Goal: Task Accomplishment & Management: Use online tool/utility

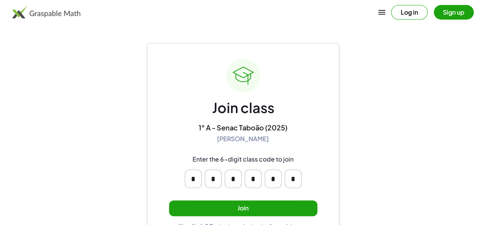
click at [294, 202] on button "Join" at bounding box center [243, 208] width 148 height 16
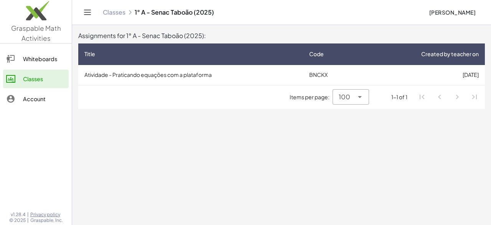
click at [211, 75] on td "Atividade - Praticando equações com a plataforma" at bounding box center [190, 75] width 225 height 20
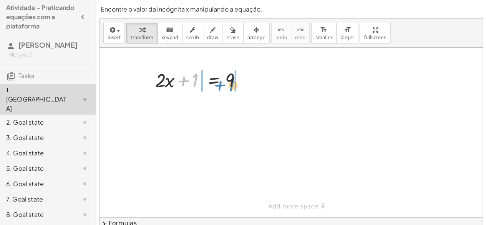
drag, startPoint x: 198, startPoint y: 87, endPoint x: 235, endPoint y: 91, distance: 37.1
click at [235, 91] on div at bounding box center [201, 79] width 100 height 26
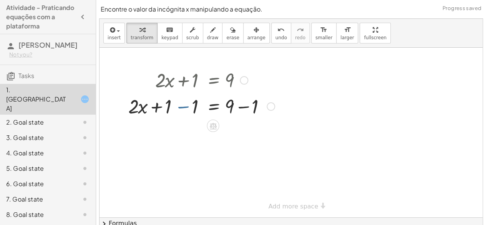
click at [194, 106] on div at bounding box center [201, 106] width 154 height 26
click at [195, 109] on div at bounding box center [201, 106] width 154 height 26
click at [182, 103] on div at bounding box center [201, 106] width 154 height 26
click at [182, 107] on div at bounding box center [201, 106] width 154 height 26
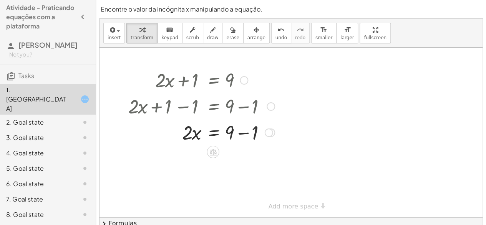
click at [243, 135] on div at bounding box center [201, 132] width 154 height 26
click at [213, 132] on div "· 2 · x = 9 + − 1 8" at bounding box center [213, 132] width 0 height 0
drag, startPoint x: 189, startPoint y: 126, endPoint x: 240, endPoint y: 133, distance: 51.9
click at [240, 133] on div at bounding box center [201, 132] width 154 height 26
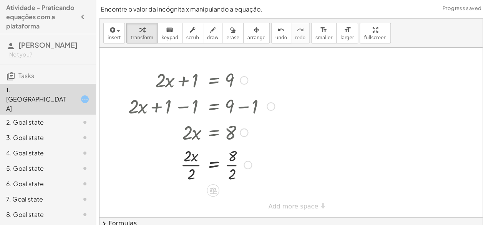
click at [193, 163] on div at bounding box center [201, 164] width 154 height 38
click at [232, 167] on div at bounding box center [201, 164] width 154 height 38
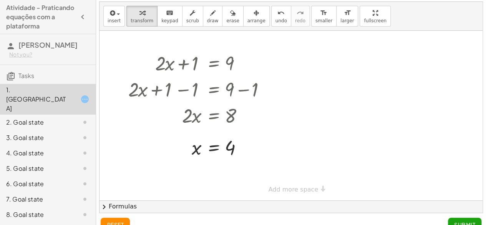
scroll to position [29, 0]
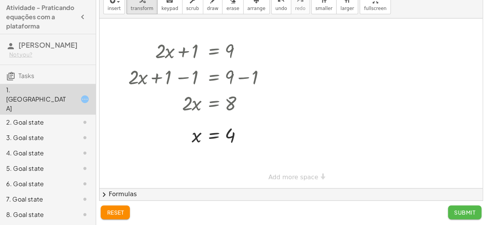
click at [478, 214] on button "Submit" at bounding box center [464, 212] width 33 height 14
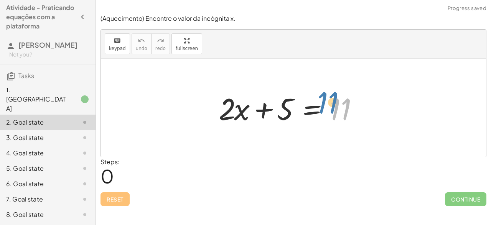
drag, startPoint x: 340, startPoint y: 100, endPoint x: 332, endPoint y: 93, distance: 10.6
click at [332, 93] on div at bounding box center [296, 108] width 163 height 40
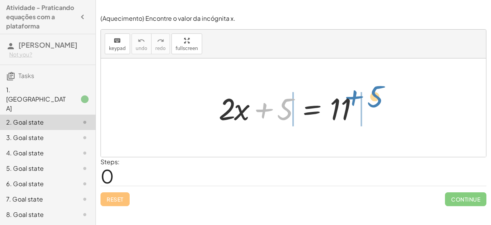
drag, startPoint x: 286, startPoint y: 113, endPoint x: 378, endPoint y: 102, distance: 92.8
click at [378, 102] on div at bounding box center [296, 108] width 163 height 40
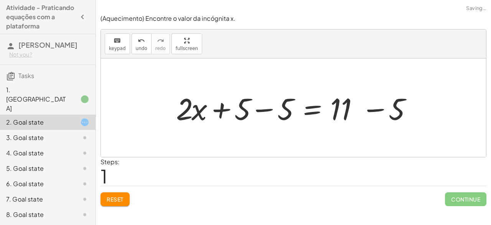
click at [261, 106] on div at bounding box center [296, 108] width 249 height 40
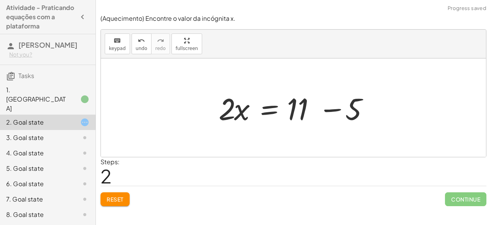
click at [329, 110] on div at bounding box center [296, 108] width 163 height 40
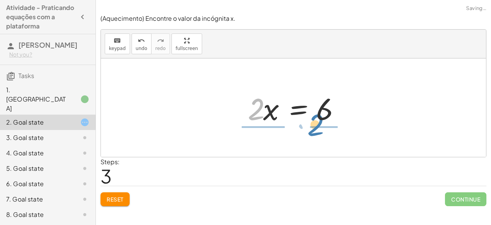
drag, startPoint x: 257, startPoint y: 114, endPoint x: 319, endPoint y: 129, distance: 63.3
click at [319, 129] on div "+ · 2 · x + 5 = 11 + · 2 · x + 5 − 5 = + 11 − 5 + · 2 · x + 0 = + 11 − 5 · 2 · …" at bounding box center [293, 107] width 385 height 98
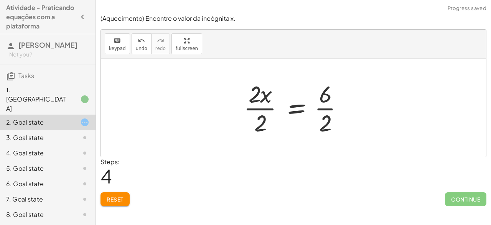
click at [271, 108] on div at bounding box center [296, 107] width 113 height 59
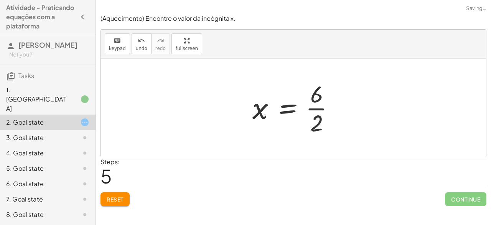
click at [322, 108] on div at bounding box center [297, 107] width 96 height 59
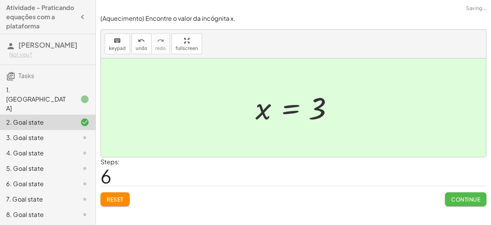
click at [457, 197] on span "Continue" at bounding box center [465, 198] width 29 height 7
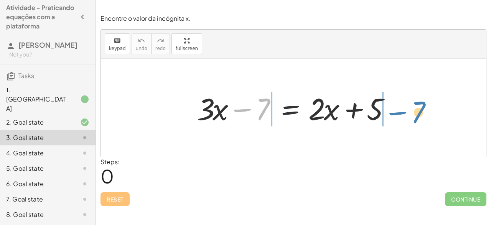
drag, startPoint x: 265, startPoint y: 104, endPoint x: 421, endPoint y: 106, distance: 155.5
click at [421, 106] on div "− 7 + · 3 · x − 7 = + · 2 · x + 5" at bounding box center [293, 107] width 385 height 98
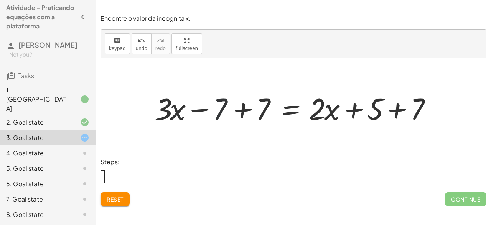
click at [221, 109] on div at bounding box center [297, 108] width 292 height 40
click at [267, 106] on div at bounding box center [297, 108] width 292 height 40
click at [267, 106] on div at bounding box center [339, 108] width 206 height 40
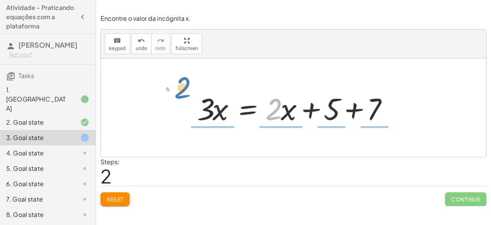
drag, startPoint x: 277, startPoint y: 110, endPoint x: 186, endPoint y: 88, distance: 93.9
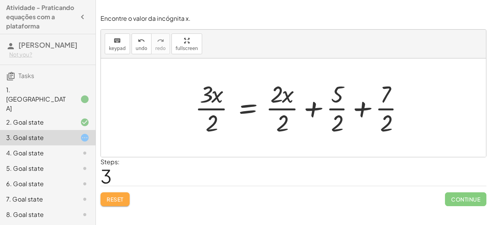
click at [117, 196] on span "Reset" at bounding box center [115, 198] width 17 height 7
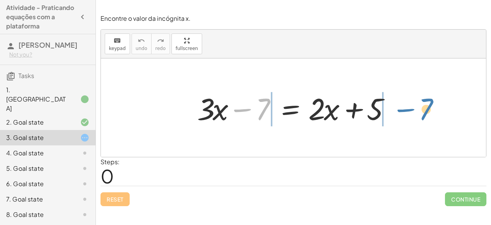
drag, startPoint x: 261, startPoint y: 105, endPoint x: 423, endPoint y: 104, distance: 161.6
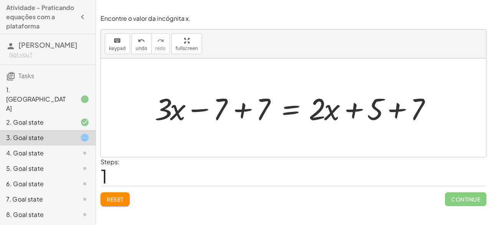
click at [244, 110] on div at bounding box center [297, 108] width 292 height 40
click at [244, 110] on div at bounding box center [339, 108] width 206 height 40
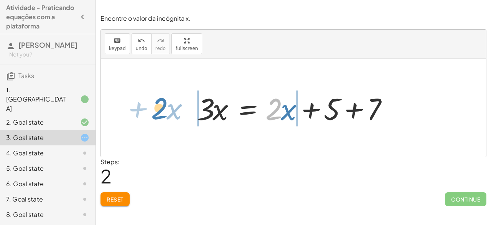
drag, startPoint x: 279, startPoint y: 107, endPoint x: 168, endPoint y: 106, distance: 111.7
click at [168, 106] on div "+ · 3 · x − 7 = + · 2 · x + 5 + · 3 · x − 7 + 7 = + · 2 · x + 5 + 7 + · 3 · x +…" at bounding box center [293, 107] width 385 height 98
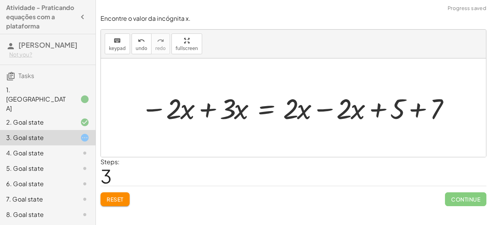
click at [326, 109] on div at bounding box center [297, 107] width 320 height 37
click at [326, 109] on div at bounding box center [243, 107] width 212 height 37
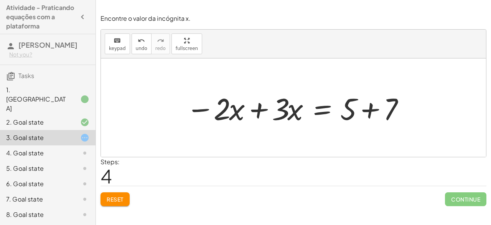
click at [372, 105] on div at bounding box center [296, 108] width 229 height 40
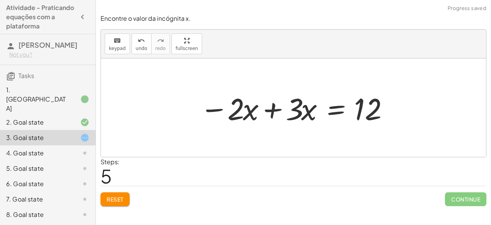
click at [276, 114] on div at bounding box center [296, 108] width 201 height 40
click at [276, 114] on div at bounding box center [293, 107] width 385 height 98
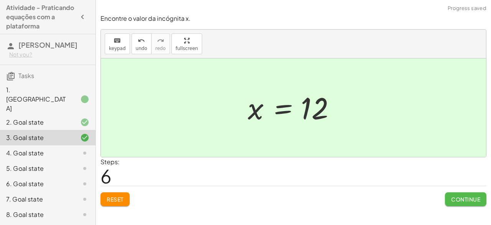
click at [458, 193] on button "Continue" at bounding box center [465, 199] width 41 height 14
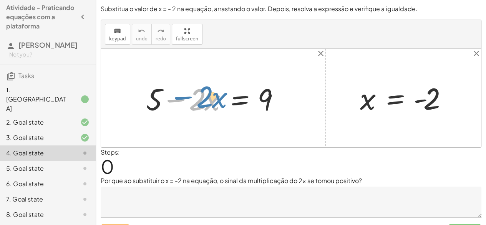
drag, startPoint x: 162, startPoint y: 97, endPoint x: 168, endPoint y: 95, distance: 6.4
click at [168, 95] on div at bounding box center [216, 98] width 148 height 40
click at [197, 100] on div at bounding box center [216, 98] width 148 height 40
click at [210, 100] on div at bounding box center [216, 98] width 148 height 40
click at [209, 101] on div at bounding box center [216, 98] width 148 height 40
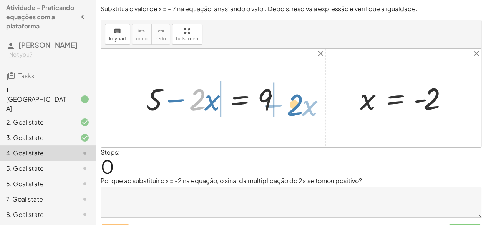
drag, startPoint x: 202, startPoint y: 94, endPoint x: 297, endPoint y: 98, distance: 94.9
click at [297, 98] on div "· 2 − · x + 5 − · 2 · x = 9 x = - 2" at bounding box center [291, 98] width 380 height 98
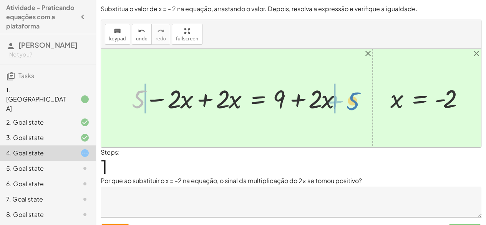
drag, startPoint x: 140, startPoint y: 98, endPoint x: 358, endPoint y: 98, distance: 217.7
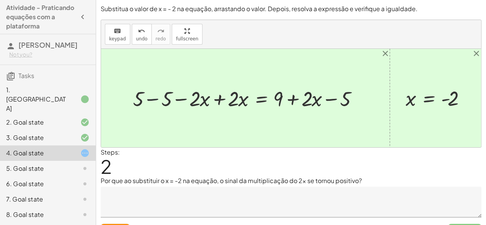
click at [150, 97] on div at bounding box center [248, 97] width 238 height 27
click at [150, 97] on div at bounding box center [291, 98] width 380 height 98
click at [219, 97] on div at bounding box center [265, 97] width 196 height 27
click at [219, 97] on div at bounding box center [291, 98] width 380 height 98
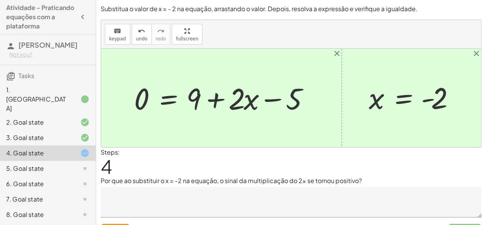
click at [219, 97] on div at bounding box center [224, 97] width 188 height 39
click at [174, 98] on div at bounding box center [224, 97] width 188 height 39
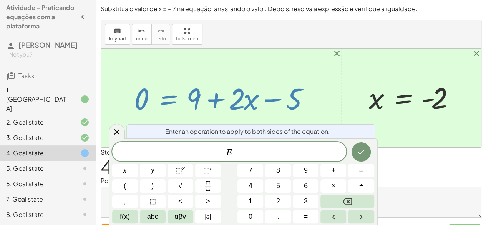
click at [174, 98] on div at bounding box center [224, 97] width 188 height 39
click at [117, 130] on icon at bounding box center [116, 131] width 9 height 9
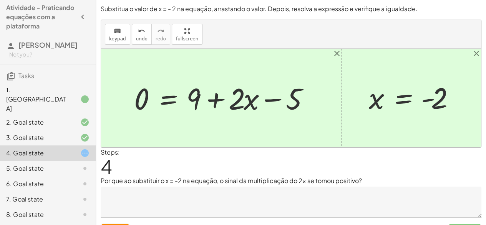
click at [273, 105] on div at bounding box center [224, 97] width 188 height 39
click at [273, 101] on div at bounding box center [224, 97] width 188 height 39
drag, startPoint x: 143, startPoint y: 96, endPoint x: 320, endPoint y: 94, distance: 177.4
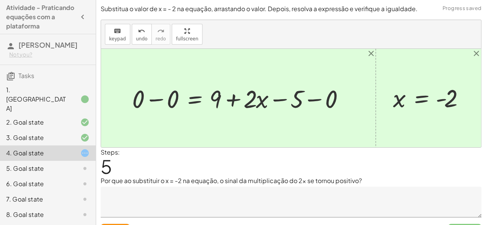
click at [160, 99] on div at bounding box center [241, 98] width 226 height 32
click at [160, 99] on div "+ 5 − · 2 · x = 9 + 5 − · 2 · x + · 2 · x = + 9 + · 2 · x + 5 − 5 − · 2 · x + ·…" at bounding box center [255, 98] width 201 height 36
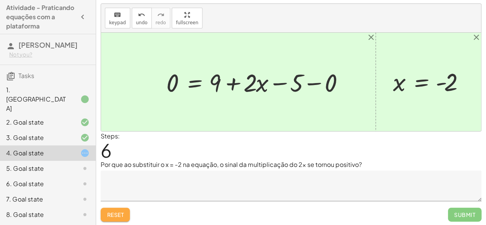
click at [106, 212] on button "Reset" at bounding box center [115, 214] width 29 height 14
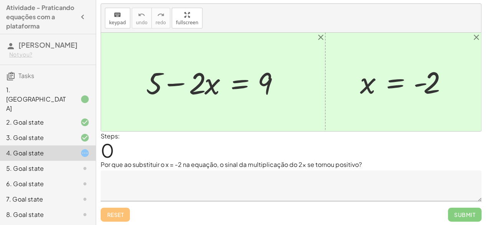
click at [106, 212] on div "Reset Submit" at bounding box center [291, 211] width 380 height 20
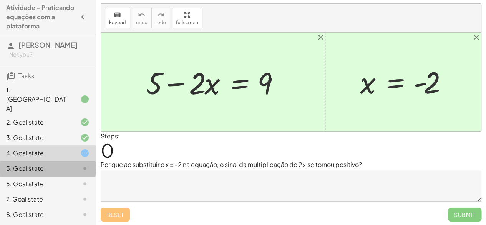
click at [72, 164] on div at bounding box center [78, 168] width 21 height 9
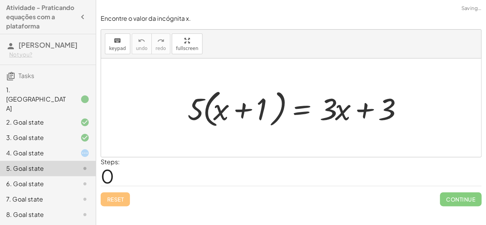
scroll to position [0, 0]
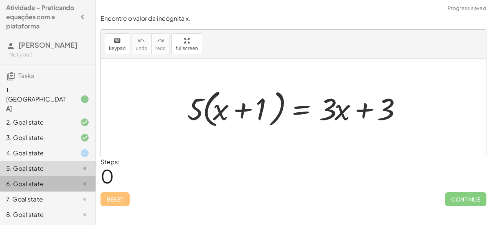
click at [65, 179] on div "6. Goal state" at bounding box center [37, 183] width 62 height 9
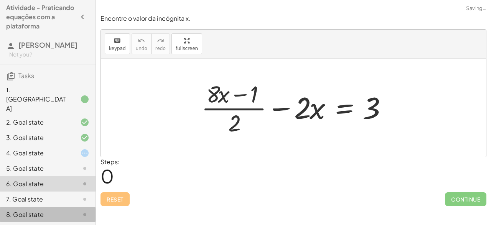
click at [63, 207] on div "8. Goal state" at bounding box center [48, 214] width 96 height 15
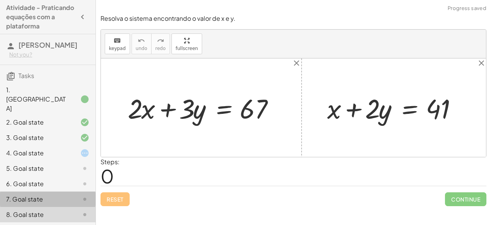
click at [65, 194] on div "7. Goal state" at bounding box center [37, 198] width 62 height 9
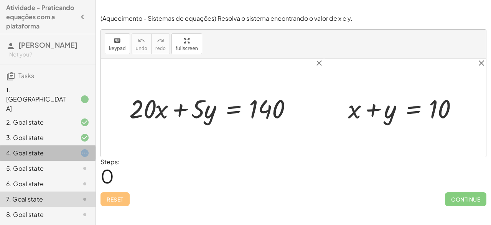
click at [75, 148] on div at bounding box center [78, 152] width 21 height 9
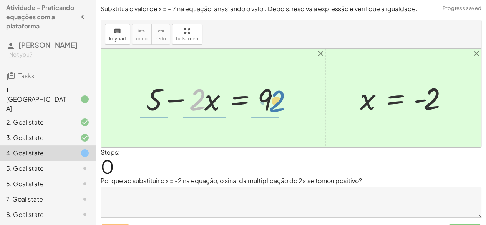
drag, startPoint x: 197, startPoint y: 99, endPoint x: 277, endPoint y: 100, distance: 80.6
click at [277, 100] on div at bounding box center [216, 98] width 148 height 40
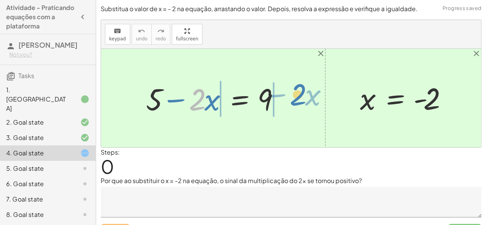
drag, startPoint x: 200, startPoint y: 93, endPoint x: 301, endPoint y: 88, distance: 101.1
click at [301, 88] on div "· 2 − · x + 5 − · 2 · x = 9 x = - 2" at bounding box center [291, 98] width 380 height 98
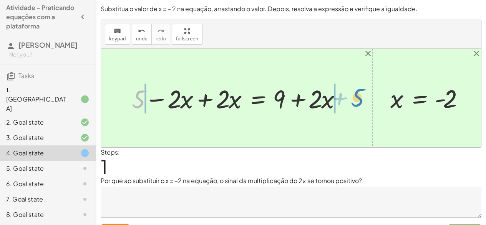
drag, startPoint x: 140, startPoint y: 98, endPoint x: 362, endPoint y: 96, distance: 222.7
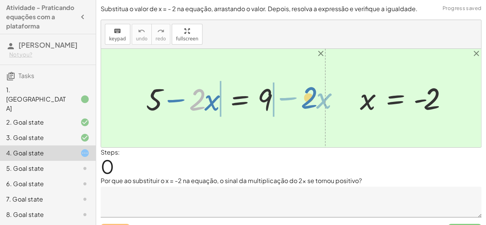
drag, startPoint x: 197, startPoint y: 90, endPoint x: 304, endPoint y: 85, distance: 107.6
click at [304, 85] on div "· 2 − · x + 5 − · 2 · x = 9 x = - 2" at bounding box center [291, 98] width 380 height 98
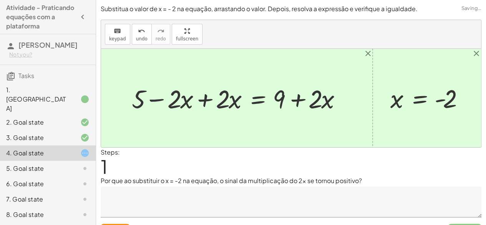
click at [158, 98] on div at bounding box center [239, 97] width 223 height 33
click at [299, 99] on div at bounding box center [239, 97] width 223 height 33
click at [207, 102] on div at bounding box center [239, 97] width 223 height 33
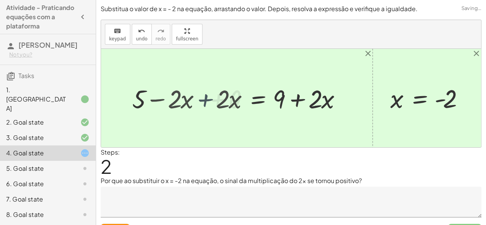
click at [207, 102] on div at bounding box center [291, 98] width 380 height 98
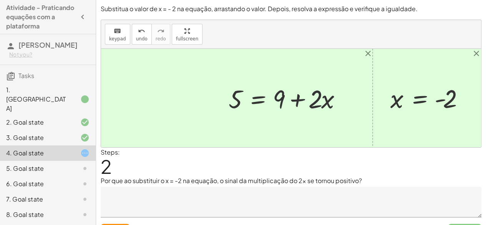
click at [295, 95] on div at bounding box center [288, 97] width 126 height 33
click at [397, 104] on div at bounding box center [429, 98] width 86 height 32
drag, startPoint x: 237, startPoint y: 95, endPoint x: 349, endPoint y: 95, distance: 111.3
click at [349, 95] on div at bounding box center [288, 97] width 126 height 33
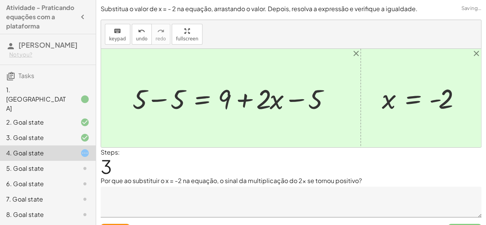
click at [164, 99] on div at bounding box center [234, 97] width 210 height 35
click at [164, 99] on div "+ 5 − · 2 · x = 9 + 5 − · 2 · x + · 2 · x = + 9 + · 2 · x + 5 + 0 = + 9 + · 2 ·…" at bounding box center [250, 97] width 182 height 39
click at [122, 222] on div "Reset Submit" at bounding box center [291, 227] width 380 height 20
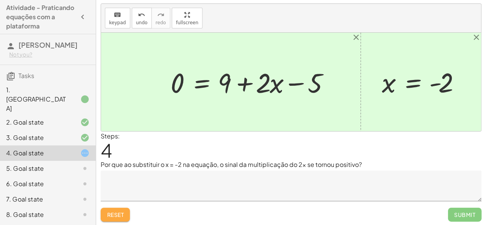
click at [119, 216] on span "Reset" at bounding box center [115, 214] width 17 height 7
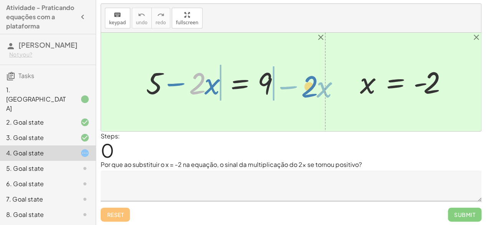
drag, startPoint x: 198, startPoint y: 86, endPoint x: 308, endPoint y: 86, distance: 109.8
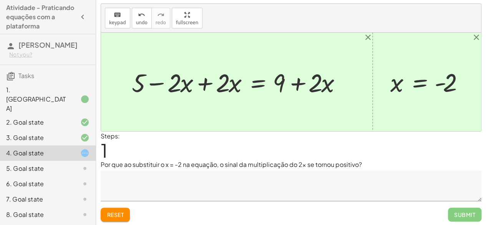
click at [158, 81] on div at bounding box center [239, 81] width 223 height 33
click at [206, 82] on div at bounding box center [239, 81] width 223 height 33
click at [206, 82] on div at bounding box center [291, 82] width 380 height 98
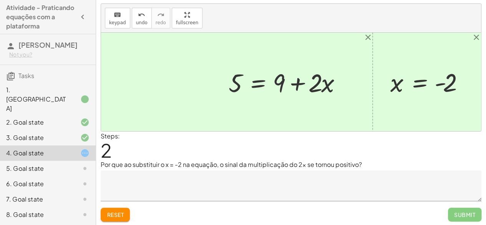
click at [257, 83] on div at bounding box center [288, 81] width 126 height 33
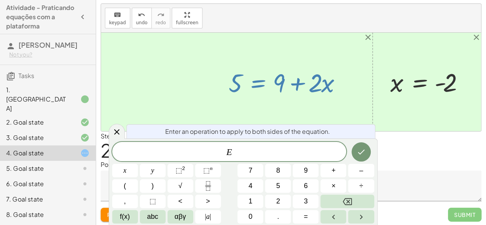
click at [395, 143] on div "Steps: 2" at bounding box center [291, 145] width 380 height 28
click at [116, 131] on icon at bounding box center [116, 131] width 9 height 9
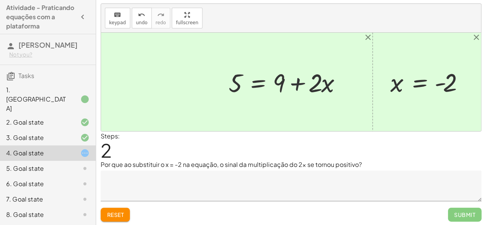
click at [300, 81] on div at bounding box center [288, 81] width 126 height 33
click at [118, 211] on span "Reset" at bounding box center [115, 214] width 17 height 7
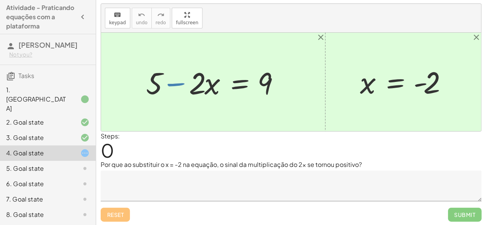
click at [167, 83] on div at bounding box center [216, 82] width 148 height 40
drag, startPoint x: 151, startPoint y: 81, endPoint x: 301, endPoint y: 76, distance: 150.2
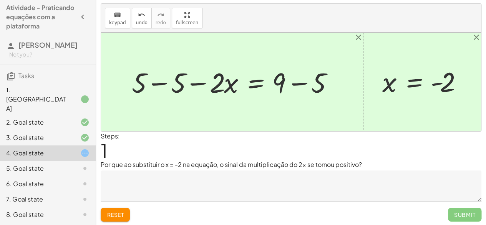
click at [299, 82] on div at bounding box center [235, 82] width 214 height 36
click at [299, 82] on div at bounding box center [215, 82] width 175 height 36
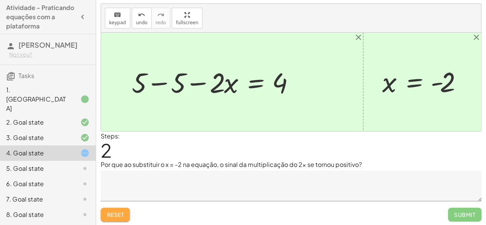
click at [111, 213] on span "Reset" at bounding box center [115, 214] width 17 height 7
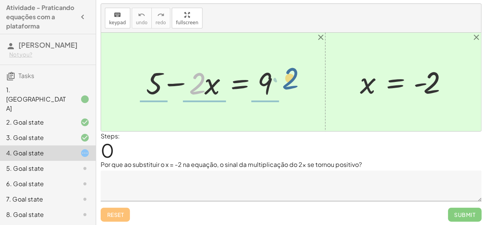
drag, startPoint x: 195, startPoint y: 79, endPoint x: 288, endPoint y: 76, distance: 92.6
click at [288, 76] on div at bounding box center [216, 82] width 148 height 40
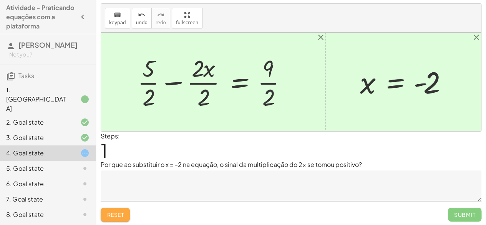
click at [114, 211] on span "Reset" at bounding box center [115, 214] width 17 height 7
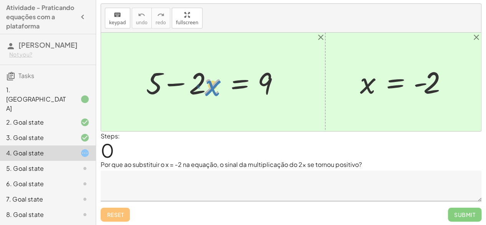
click at [208, 86] on div at bounding box center [216, 82] width 148 height 40
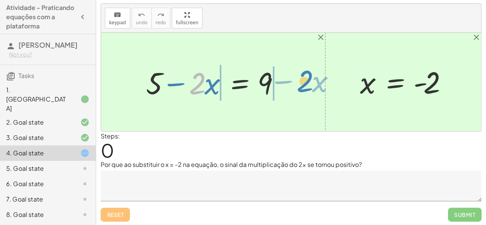
drag, startPoint x: 197, startPoint y: 78, endPoint x: 303, endPoint y: 74, distance: 105.7
click at [303, 74] on div "· 2 − · x + 5 − · 2 · x = 9 x = - 2" at bounding box center [291, 82] width 380 height 98
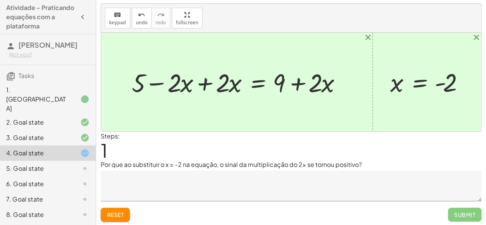
click at [203, 81] on div at bounding box center [239, 81] width 223 height 33
click at [203, 81] on div at bounding box center [291, 82] width 380 height 98
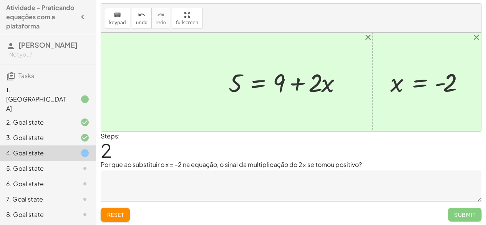
click at [297, 83] on div at bounding box center [288, 81] width 126 height 33
drag, startPoint x: 240, startPoint y: 76, endPoint x: 349, endPoint y: 72, distance: 109.1
click at [349, 72] on div at bounding box center [288, 81] width 126 height 33
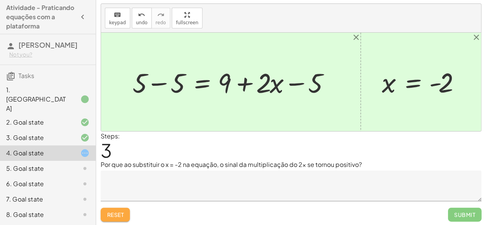
click at [122, 214] on span "Reset" at bounding box center [115, 214] width 17 height 7
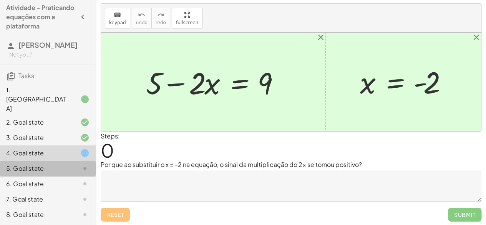
click at [56, 164] on div "5. Goal state" at bounding box center [37, 168] width 62 height 9
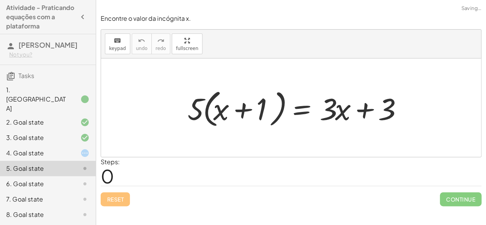
scroll to position [0, 0]
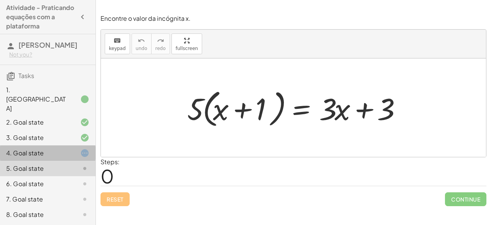
click at [44, 148] on div "4. Goal state" at bounding box center [37, 152] width 62 height 9
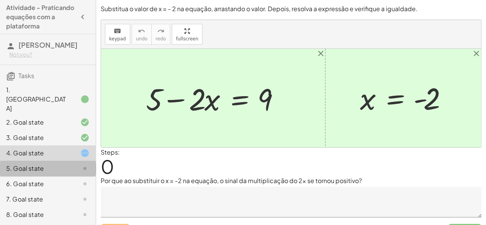
click at [45, 191] on div "5. Goal state" at bounding box center [48, 198] width 96 height 15
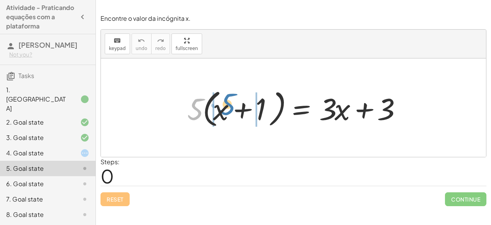
drag, startPoint x: 197, startPoint y: 102, endPoint x: 229, endPoint y: 98, distance: 32.2
click at [229, 98] on div at bounding box center [297, 108] width 226 height 44
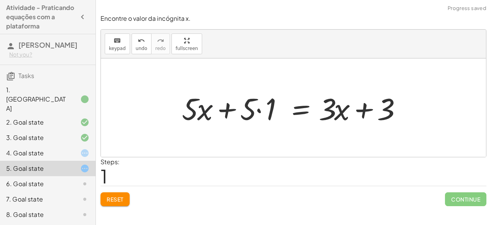
click at [207, 112] on div at bounding box center [294, 108] width 232 height 40
click at [257, 111] on div at bounding box center [294, 108] width 232 height 40
click at [257, 111] on div at bounding box center [307, 108] width 206 height 40
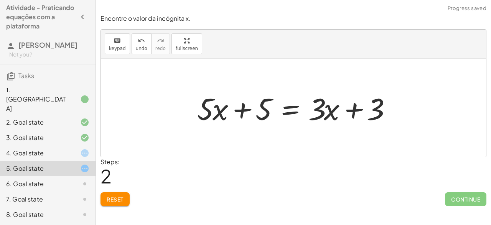
click at [244, 111] on div at bounding box center [296, 108] width 206 height 40
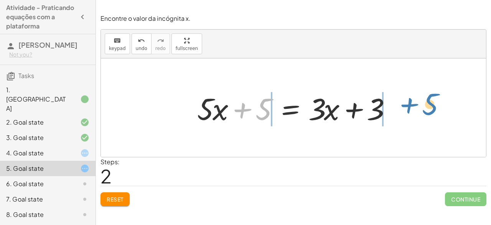
drag, startPoint x: 266, startPoint y: 108, endPoint x: 436, endPoint y: 99, distance: 171.1
click at [436, 99] on div "· 5 · ( + x + 1 ) = + · 3 · x + 3 + · 5 · x + · 5 · 1 = + · 3 · x + 3 + 5 + x +…" at bounding box center [293, 107] width 385 height 98
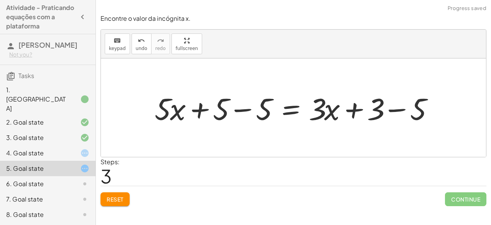
click at [401, 102] on div at bounding box center [297, 108] width 292 height 40
click at [401, 102] on div "· 5 · ( + x + 1 ) = + · 3 · x + 3 + · 5 · x + · 5 · 1 = + · 3 · x + 3 + · 5 · x…" at bounding box center [272, 107] width 259 height 43
click at [239, 112] on div at bounding box center [275, 108] width 249 height 40
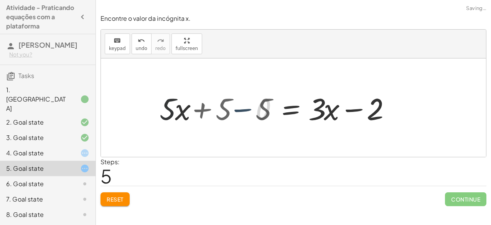
click at [239, 112] on div at bounding box center [317, 108] width 163 height 40
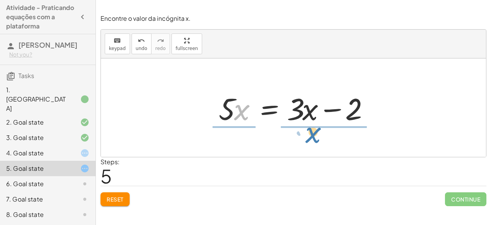
drag, startPoint x: 240, startPoint y: 113, endPoint x: 312, endPoint y: 136, distance: 74.9
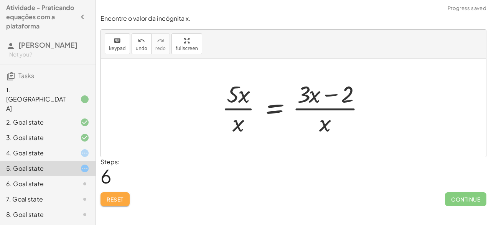
click at [126, 195] on button "Reset" at bounding box center [115, 199] width 29 height 14
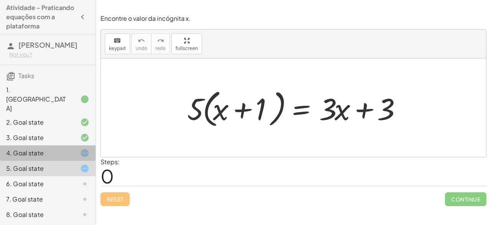
click at [43, 148] on div "4. Goal state" at bounding box center [37, 152] width 62 height 9
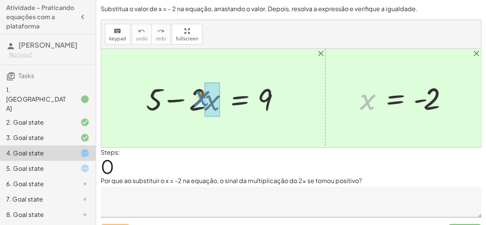
drag, startPoint x: 367, startPoint y: 104, endPoint x: 201, endPoint y: 102, distance: 165.5
click at [201, 102] on div "+ 5 − · 2 · x = 9 x x = - 2" at bounding box center [291, 98] width 380 height 98
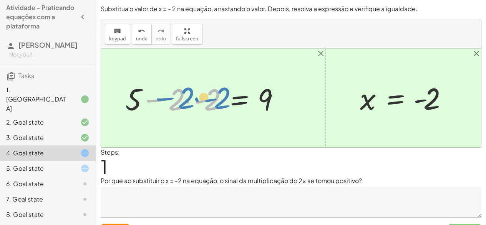
click at [160, 100] on div at bounding box center [205, 98] width 169 height 40
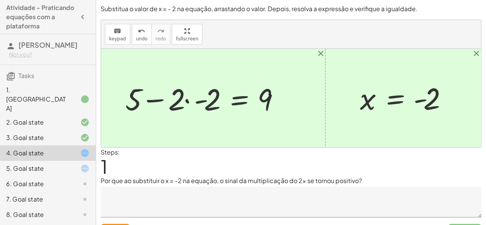
click at [160, 99] on div at bounding box center [205, 98] width 169 height 40
drag, startPoint x: 210, startPoint y: 101, endPoint x: 174, endPoint y: 103, distance: 36.2
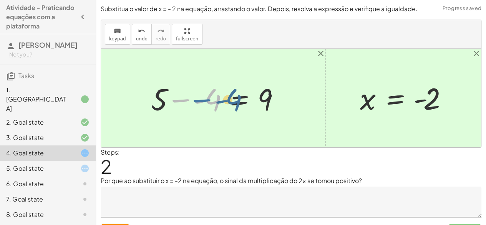
drag, startPoint x: 179, startPoint y: 99, endPoint x: 195, endPoint y: 102, distance: 16.3
click at [195, 102] on div at bounding box center [218, 98] width 143 height 40
click at [181, 101] on div at bounding box center [218, 98] width 143 height 40
click at [181, 101] on div at bounding box center [223, 98] width 132 height 40
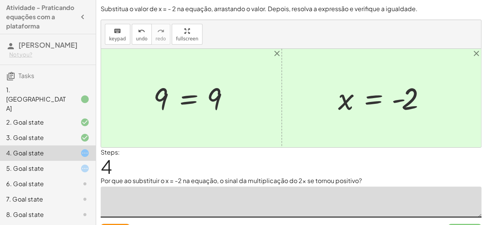
click at [351, 188] on textarea at bounding box center [291, 201] width 380 height 31
type textarea "*"
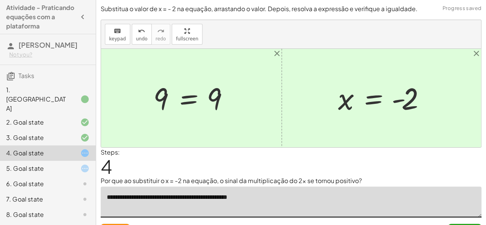
scroll to position [16, 0]
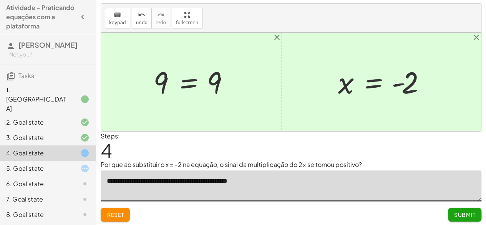
type textarea "**********"
click at [455, 212] on span "Submit" at bounding box center [464, 214] width 21 height 7
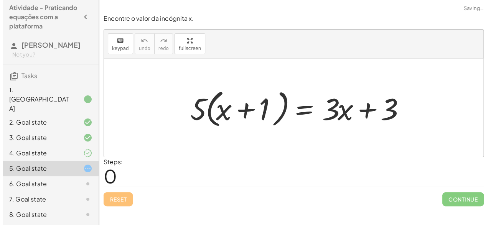
scroll to position [0, 0]
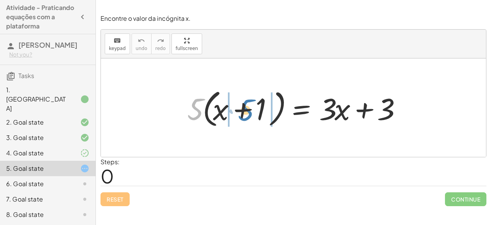
drag, startPoint x: 197, startPoint y: 116, endPoint x: 247, endPoint y: 117, distance: 50.7
click at [247, 117] on div at bounding box center [297, 108] width 226 height 44
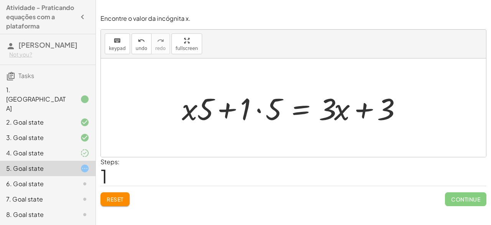
click at [258, 109] on div at bounding box center [294, 108] width 232 height 40
click at [258, 109] on div at bounding box center [307, 108] width 206 height 40
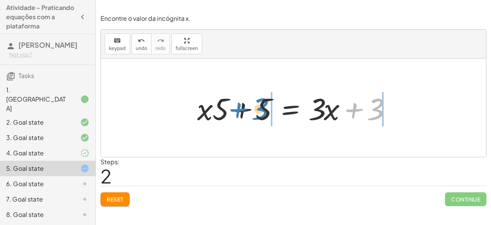
drag, startPoint x: 379, startPoint y: 105, endPoint x: 266, endPoint y: 104, distance: 112.5
click at [266, 104] on div at bounding box center [296, 108] width 206 height 40
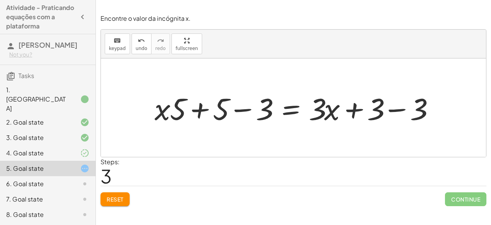
click at [245, 107] on div at bounding box center [297, 108] width 292 height 40
click at [245, 107] on div at bounding box center [317, 108] width 249 height 40
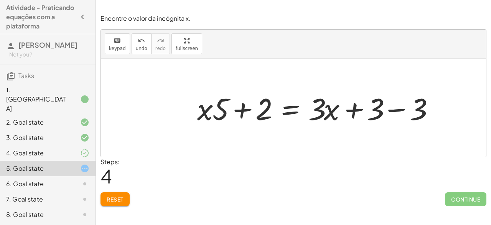
click at [397, 109] on div at bounding box center [317, 108] width 249 height 40
click at [397, 109] on div at bounding box center [293, 107] width 385 height 98
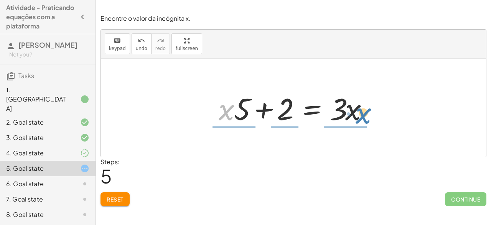
drag, startPoint x: 228, startPoint y: 110, endPoint x: 365, endPoint y: 113, distance: 137.1
click at [365, 113] on div at bounding box center [296, 108] width 163 height 40
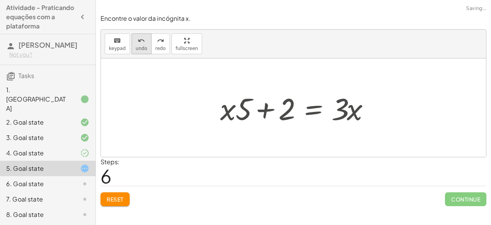
click at [140, 44] on button "undo undo" at bounding box center [142, 43] width 20 height 21
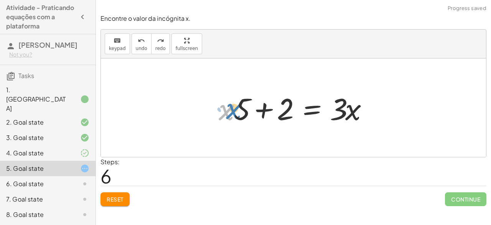
click at [223, 115] on div at bounding box center [296, 108] width 163 height 40
drag, startPoint x: 349, startPoint y: 108, endPoint x: 337, endPoint y: 103, distance: 13.6
click at [337, 103] on div at bounding box center [296, 108] width 163 height 40
drag, startPoint x: 339, startPoint y: 112, endPoint x: 349, endPoint y: 112, distance: 10.0
click at [349, 112] on div at bounding box center [296, 108] width 163 height 40
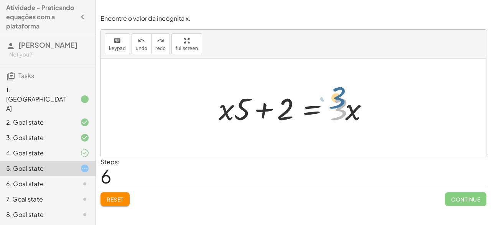
click at [343, 116] on div at bounding box center [296, 108] width 163 height 40
drag, startPoint x: 265, startPoint y: 114, endPoint x: 258, endPoint y: 112, distance: 7.5
click at [258, 112] on div at bounding box center [296, 108] width 163 height 40
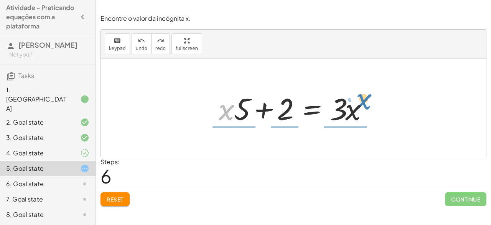
drag, startPoint x: 230, startPoint y: 112, endPoint x: 389, endPoint y: 107, distance: 159.8
click at [389, 107] on div "· 5 · ( + x + 1 ) = + · 3 · x + 3 + · x · 5 + · 1 · 5 = + · 3 · x + 3 + · x · 5…" at bounding box center [293, 107] width 385 height 98
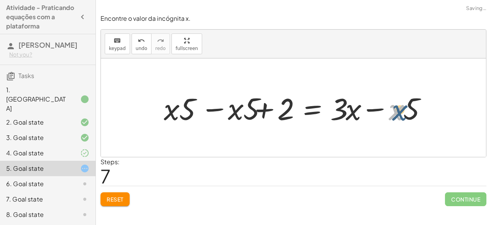
drag, startPoint x: 389, startPoint y: 107, endPoint x: 396, endPoint y: 107, distance: 7.0
click at [396, 107] on div at bounding box center [297, 108] width 280 height 40
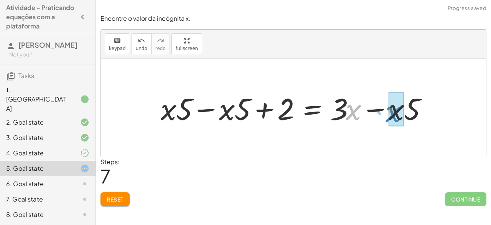
drag, startPoint x: 350, startPoint y: 113, endPoint x: 403, endPoint y: 116, distance: 53.0
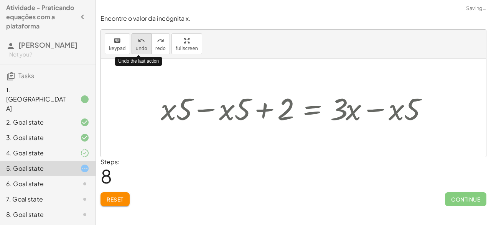
click at [138, 40] on icon "undo" at bounding box center [141, 40] width 7 height 9
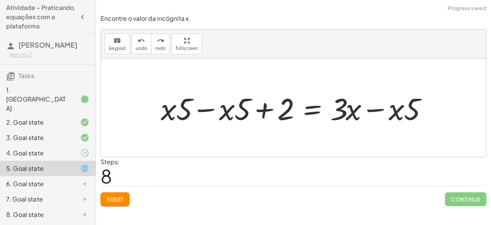
click at [371, 111] on div at bounding box center [297, 108] width 280 height 40
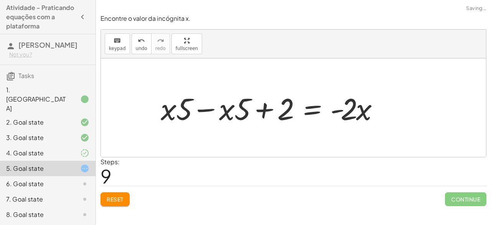
click at [205, 108] on div at bounding box center [273, 108] width 232 height 40
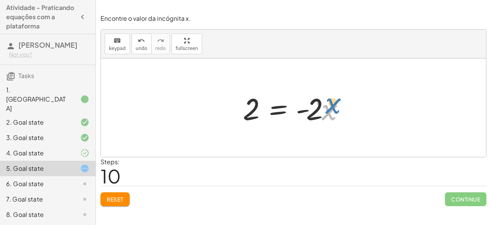
drag, startPoint x: 327, startPoint y: 108, endPoint x: 332, endPoint y: 106, distance: 5.7
click at [332, 106] on div at bounding box center [296, 108] width 115 height 40
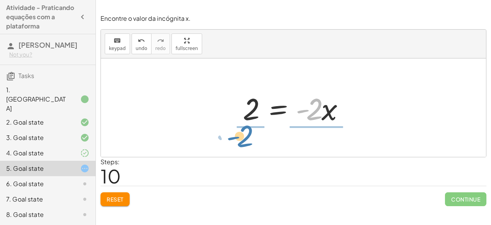
drag, startPoint x: 315, startPoint y: 109, endPoint x: 246, endPoint y: 137, distance: 74.1
click at [246, 137] on div "· 5 · ( + x + 1 ) = + · 3 · x + 3 + · x · 5 + · 1 · 5 = + · 3 · x + 3 + · x · 5…" at bounding box center [293, 107] width 385 height 98
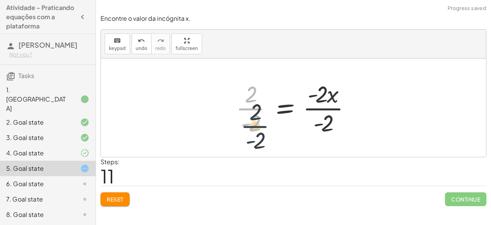
drag, startPoint x: 251, startPoint y: 102, endPoint x: 256, endPoint y: 122, distance: 21.2
click at [256, 122] on div at bounding box center [296, 107] width 129 height 59
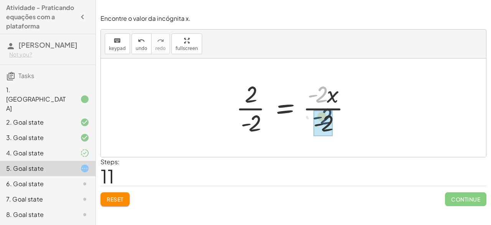
drag, startPoint x: 322, startPoint y: 93, endPoint x: 325, endPoint y: 140, distance: 46.9
click at [325, 140] on div "· 5 · ( + x + 1 ) = + · 3 · x + 3 + · x · 5 + · 1 · 5 = + · 3 · x + 3 + · x · 5…" at bounding box center [293, 107] width 385 height 98
drag, startPoint x: 320, startPoint y: 91, endPoint x: 327, endPoint y: 121, distance: 31.0
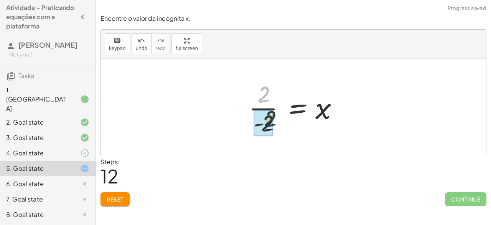
drag, startPoint x: 263, startPoint y: 91, endPoint x: 270, endPoint y: 126, distance: 34.9
drag, startPoint x: 260, startPoint y: 93, endPoint x: 266, endPoint y: 121, distance: 28.0
drag, startPoint x: 258, startPoint y: 91, endPoint x: 259, endPoint y: 131, distance: 40.3
drag, startPoint x: 260, startPoint y: 127, endPoint x: 259, endPoint y: 98, distance: 29.2
click at [259, 98] on div at bounding box center [296, 107] width 103 height 59
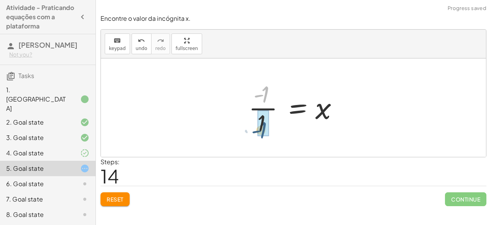
drag, startPoint x: 263, startPoint y: 93, endPoint x: 261, endPoint y: 131, distance: 38.1
click at [261, 123] on div at bounding box center [296, 107] width 103 height 59
drag, startPoint x: 260, startPoint y: 122, endPoint x: 269, endPoint y: 112, distance: 12.8
click at [269, 112] on div at bounding box center [296, 107] width 103 height 59
click at [268, 113] on div at bounding box center [296, 107] width 106 height 59
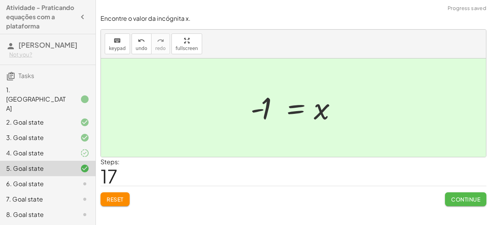
click at [464, 199] on span "Continue" at bounding box center [465, 198] width 29 height 7
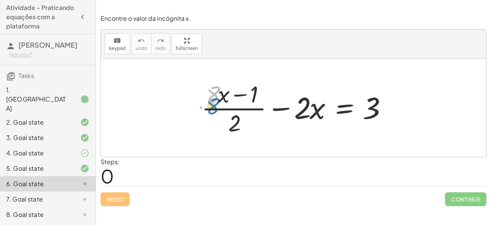
drag, startPoint x: 215, startPoint y: 88, endPoint x: 214, endPoint y: 92, distance: 4.0
click at [214, 92] on div at bounding box center [297, 107] width 198 height 59
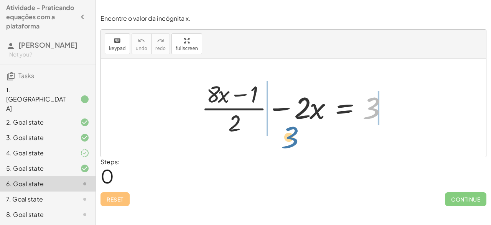
drag, startPoint x: 375, startPoint y: 102, endPoint x: 294, endPoint y: 127, distance: 84.8
click at [294, 127] on div at bounding box center [297, 107] width 198 height 59
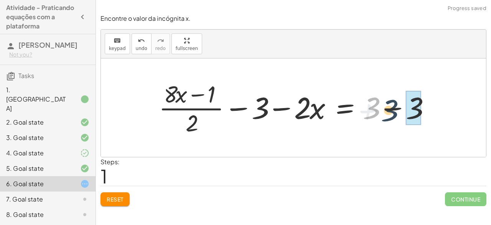
drag, startPoint x: 375, startPoint y: 109, endPoint x: 394, endPoint y: 112, distance: 19.0
click at [394, 112] on div at bounding box center [297, 107] width 284 height 59
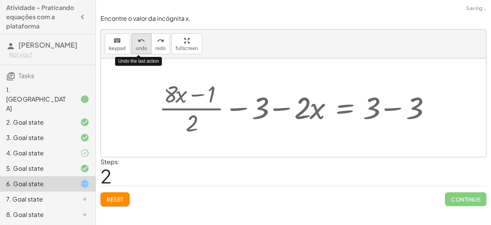
click at [139, 39] on icon "undo" at bounding box center [141, 40] width 7 height 9
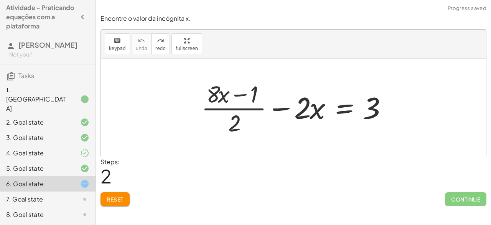
click at [116, 196] on span "Reset" at bounding box center [115, 198] width 17 height 7
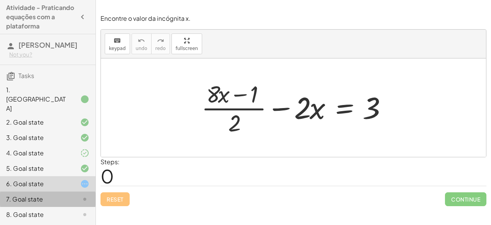
click at [61, 194] on div "7. Goal state" at bounding box center [37, 198] width 62 height 9
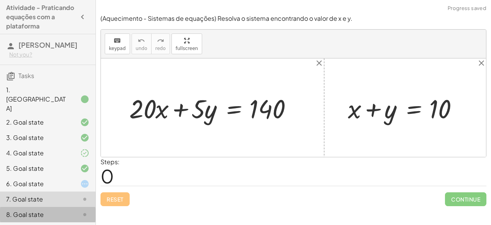
click at [59, 210] on div "8. Goal state" at bounding box center [37, 214] width 62 height 9
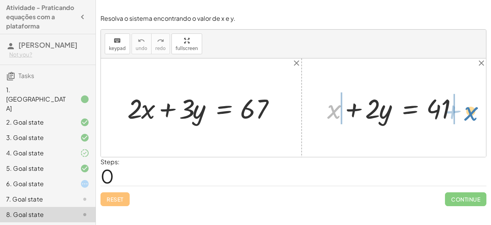
drag, startPoint x: 336, startPoint y: 111, endPoint x: 472, endPoint y: 112, distance: 136.7
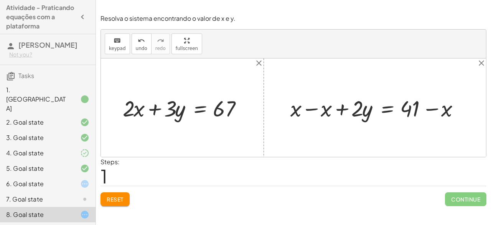
click at [311, 107] on div at bounding box center [378, 107] width 183 height 29
click at [311, 107] on div at bounding box center [293, 107] width 385 height 98
drag, startPoint x: 452, startPoint y: 110, endPoint x: 455, endPoint y: 121, distance: 11.3
click at [455, 121] on div at bounding box center [409, 107] width 122 height 29
click at [123, 193] on button "Reset" at bounding box center [115, 199] width 29 height 14
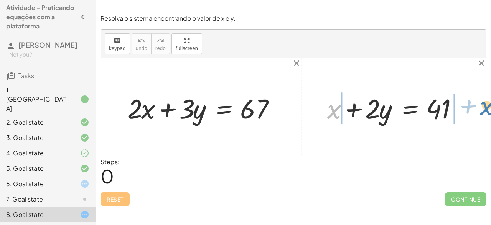
drag, startPoint x: 332, startPoint y: 112, endPoint x: 485, endPoint y: 109, distance: 152.8
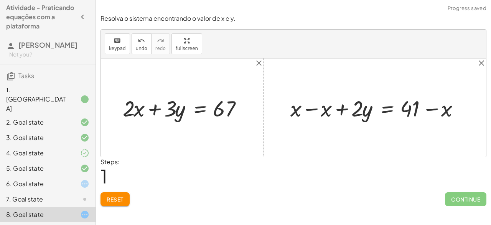
click at [309, 110] on div at bounding box center [378, 107] width 183 height 29
click at [433, 108] on div at bounding box center [409, 107] width 122 height 29
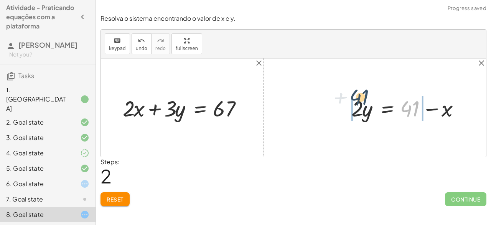
drag, startPoint x: 411, startPoint y: 108, endPoint x: 346, endPoint y: 109, distance: 65.3
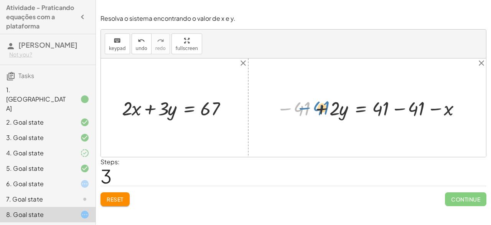
drag, startPoint x: 304, startPoint y: 109, endPoint x: 305, endPoint y: 104, distance: 4.7
click at [305, 104] on div at bounding box center [370, 107] width 195 height 26
drag, startPoint x: 384, startPoint y: 108, endPoint x: 405, endPoint y: 107, distance: 21.5
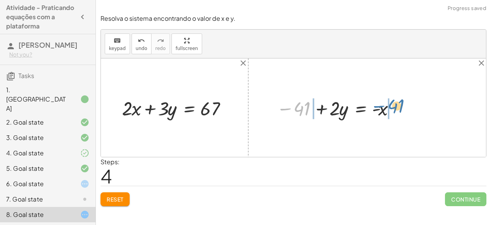
drag, startPoint x: 304, startPoint y: 106, endPoint x: 401, endPoint y: 107, distance: 96.8
click at [401, 107] on div at bounding box center [337, 107] width 129 height 26
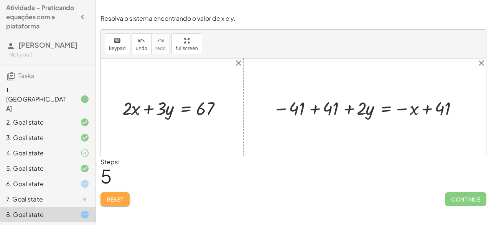
click at [125, 196] on button "Reset" at bounding box center [115, 199] width 29 height 14
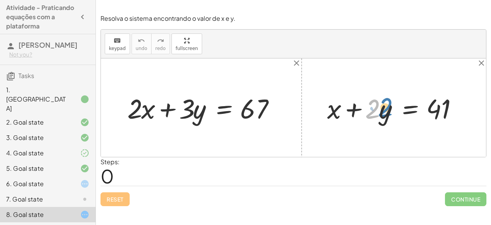
click at [377, 109] on div at bounding box center [397, 108] width 147 height 36
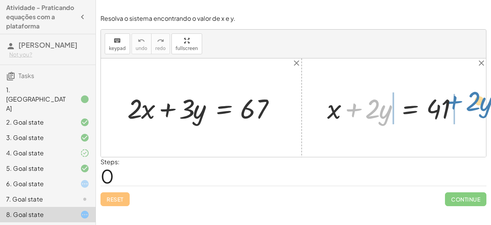
drag, startPoint x: 350, startPoint y: 106, endPoint x: 451, endPoint y: 105, distance: 101.0
click at [451, 105] on div at bounding box center [397, 108] width 147 height 36
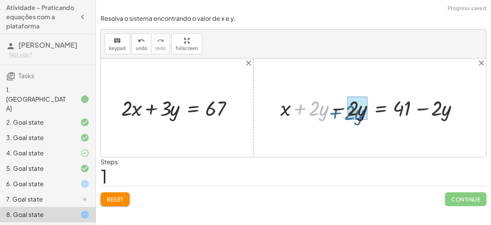
drag, startPoint x: 301, startPoint y: 111, endPoint x: 338, endPoint y: 115, distance: 36.7
click at [338, 115] on div at bounding box center [373, 107] width 192 height 27
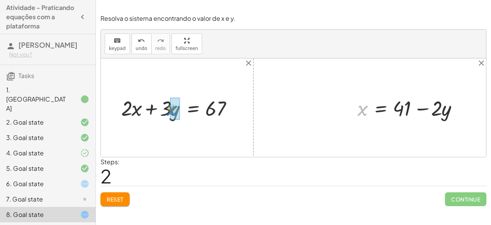
drag, startPoint x: 365, startPoint y: 109, endPoint x: 175, endPoint y: 109, distance: 189.6
click at [127, 195] on button "Reset" at bounding box center [115, 199] width 29 height 14
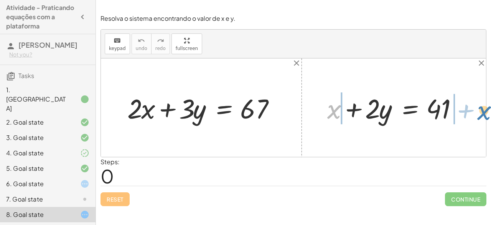
drag, startPoint x: 335, startPoint y: 114, endPoint x: 485, endPoint y: 116, distance: 150.1
click at [485, 116] on div "+ · 2 · x + · 3 · y = 67 + x + x + · 2 · y = 41" at bounding box center [293, 107] width 385 height 98
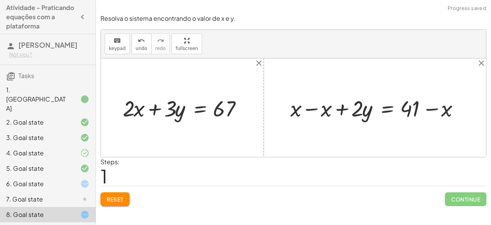
click at [312, 107] on div at bounding box center [378, 107] width 183 height 29
click at [356, 110] on div at bounding box center [409, 107] width 122 height 29
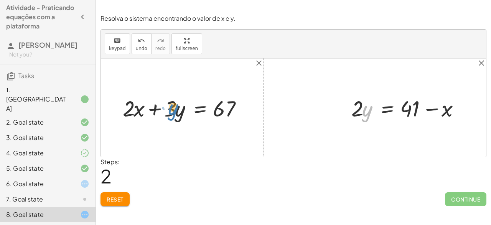
drag, startPoint x: 365, startPoint y: 114, endPoint x: 170, endPoint y: 112, distance: 195.0
click at [170, 112] on div "+ · 2 · x + · 3 · y = 67 + x + · 2 · y = 41 + x − x + · 2 · y = + 41 − x + 0 + …" at bounding box center [293, 107] width 385 height 98
drag, startPoint x: 450, startPoint y: 114, endPoint x: 137, endPoint y: 109, distance: 312.5
click at [137, 109] on div "+ · 2 · x + · 3 · y = 67 + x + · 2 · y = 41 + x − x + · 2 · y = + 41 − x + 0 + …" at bounding box center [293, 107] width 385 height 98
click at [116, 193] on button "Reset" at bounding box center [115, 199] width 29 height 14
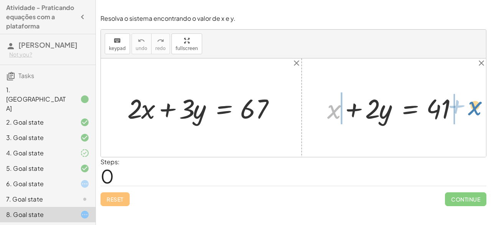
drag, startPoint x: 338, startPoint y: 114, endPoint x: 481, endPoint y: 109, distance: 142.9
click at [481, 109] on div "+ · 2 · x + · 3 · y = 67 + x + x + · 2 · y = 41" at bounding box center [293, 107] width 385 height 98
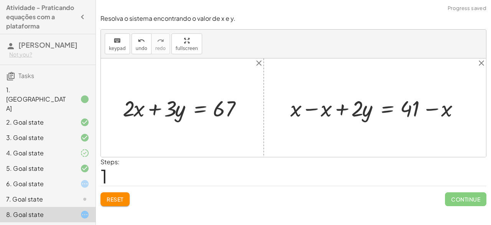
click at [312, 108] on div at bounding box center [378, 107] width 183 height 29
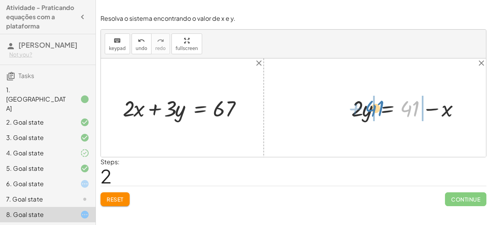
drag, startPoint x: 411, startPoint y: 107, endPoint x: 375, endPoint y: 106, distance: 35.3
click at [375, 106] on div at bounding box center [409, 107] width 122 height 29
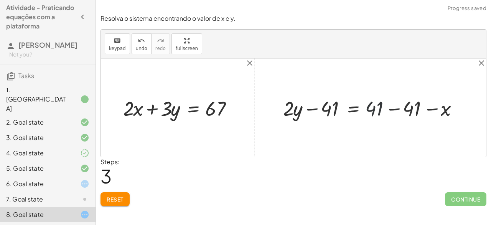
click at [376, 109] on div at bounding box center [373, 107] width 189 height 27
click at [396, 108] on div at bounding box center [373, 107] width 189 height 27
click at [369, 110] on div at bounding box center [339, 107] width 120 height 27
drag, startPoint x: 369, startPoint y: 110, endPoint x: 314, endPoint y: 109, distance: 54.5
click at [314, 109] on div at bounding box center [339, 107] width 120 height 27
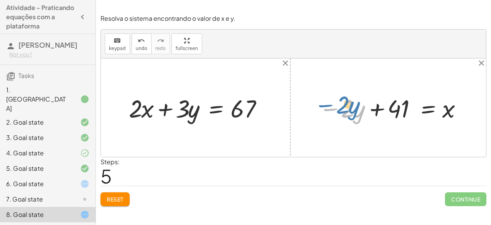
drag, startPoint x: 329, startPoint y: 108, endPoint x: 324, endPoint y: 103, distance: 6.5
click at [324, 103] on div at bounding box center [391, 107] width 153 height 32
click at [336, 112] on div at bounding box center [391, 107] width 153 height 32
click at [124, 207] on div "Resolva o sistema encontrando o valor de x e y. keyboard keypad undo undo redo …" at bounding box center [293, 110] width 395 height 201
click at [112, 193] on button "Reset" at bounding box center [115, 199] width 29 height 14
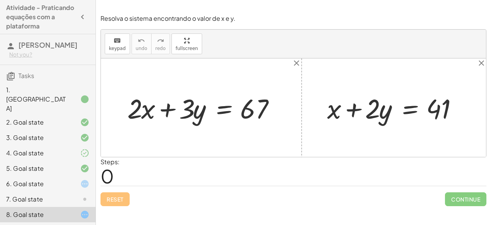
click at [255, 180] on div "Steps: 0" at bounding box center [294, 171] width 386 height 28
drag, startPoint x: 332, startPoint y: 112, endPoint x: 477, endPoint y: 114, distance: 144.4
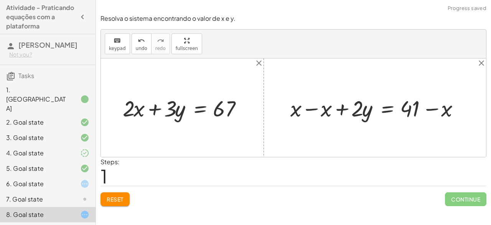
click at [310, 107] on div at bounding box center [378, 107] width 183 height 29
drag, startPoint x: 362, startPoint y: 109, endPoint x: 369, endPoint y: 104, distance: 8.3
click at [369, 104] on div at bounding box center [409, 107] width 122 height 29
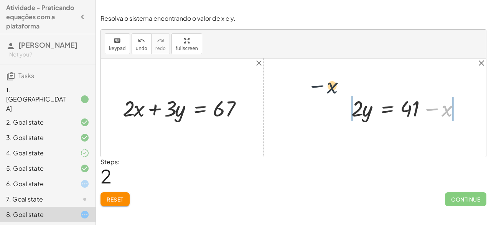
drag, startPoint x: 447, startPoint y: 109, endPoint x: 319, endPoint y: 90, distance: 129.5
click at [319, 90] on div "+ · 2 · x + · 3 · y = 67 + x + · 2 · y = 41 + x − x + · 2 · y = + 41 − x + 0 + …" at bounding box center [293, 107] width 385 height 98
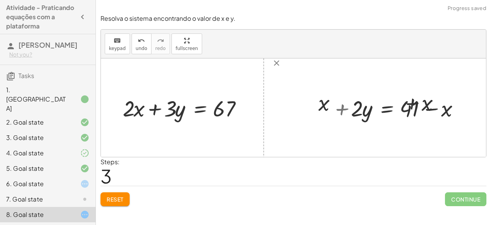
drag, startPoint x: 226, startPoint y: 101, endPoint x: 236, endPoint y: 122, distance: 23.4
click at [170, 101] on div "+ · 2 · x + · 3 · y = 67 + x + · 2 · y = 41 + x − x + · 2 · y = + 41 − x + 0 + …" at bounding box center [302, 107] width 403 height 98
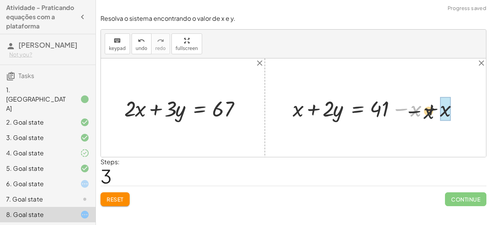
drag, startPoint x: 414, startPoint y: 107, endPoint x: 435, endPoint y: 112, distance: 21.8
click at [435, 112] on div at bounding box center [378, 107] width 179 height 28
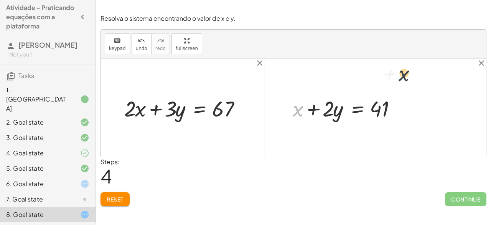
drag, startPoint x: 295, startPoint y: 112, endPoint x: 406, endPoint y: 79, distance: 115.5
click at [406, 79] on div "+ · 2 · x + · 3 · y = 67 + x + · 2 · y = 41 + x − x + · 2 · y = + 41 − x + 0 + …" at bounding box center [293, 107] width 385 height 98
click at [405, 99] on div at bounding box center [349, 107] width 120 height 28
drag, startPoint x: 299, startPoint y: 110, endPoint x: 411, endPoint y: 109, distance: 112.5
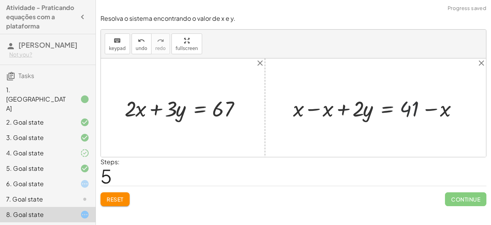
click at [385, 107] on div at bounding box center [378, 107] width 179 height 28
click at [328, 111] on div at bounding box center [378, 107] width 179 height 28
drag, startPoint x: 406, startPoint y: 107, endPoint x: 339, endPoint y: 109, distance: 67.2
click at [339, 109] on div "+ · 2 · x + · 3 · y = 67 + x + · 2 · y = 41 + x − x + · 2 · y = + 41 − x + 0 + …" at bounding box center [293, 107] width 385 height 98
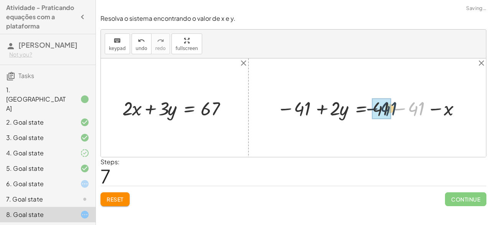
drag, startPoint x: 416, startPoint y: 109, endPoint x: 388, endPoint y: 108, distance: 27.3
click at [306, 108] on div at bounding box center [337, 107] width 129 height 26
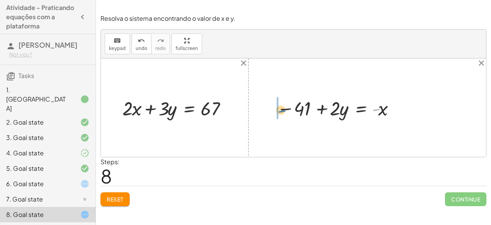
drag, startPoint x: 376, startPoint y: 109, endPoint x: 287, endPoint y: 108, distance: 88.7
click at [287, 108] on div at bounding box center [337, 107] width 129 height 26
drag, startPoint x: 373, startPoint y: 114, endPoint x: 122, endPoint y: 111, distance: 251.1
click at [122, 111] on div "+ · 2 · x + · 3 · y = 67 + x + · 2 · y = 41 + x − x + · 2 · y = + 41 − x + 0 + …" at bounding box center [293, 107] width 385 height 98
click at [122, 111] on div at bounding box center [178, 107] width 118 height 26
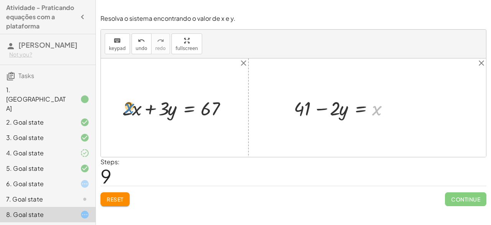
drag, startPoint x: 375, startPoint y: 109, endPoint x: 127, endPoint y: 107, distance: 247.6
click at [375, 110] on div at bounding box center [344, 107] width 109 height 26
drag, startPoint x: 375, startPoint y: 110, endPoint x: 135, endPoint y: 111, distance: 240.3
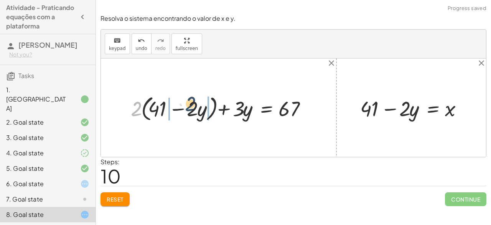
drag, startPoint x: 137, startPoint y: 106, endPoint x: 190, endPoint y: 107, distance: 53.0
click at [190, 107] on div at bounding box center [221, 107] width 189 height 31
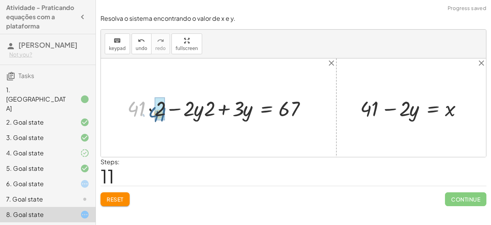
drag, startPoint x: 138, startPoint y: 108, endPoint x: 160, endPoint y: 114, distance: 22.3
drag, startPoint x: 187, startPoint y: 109, endPoint x: 207, endPoint y: 109, distance: 20.3
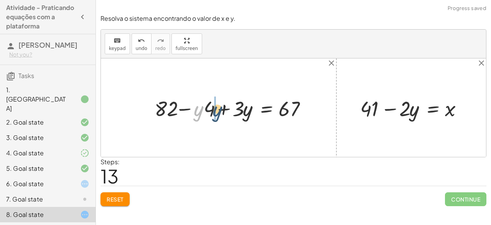
drag, startPoint x: 199, startPoint y: 108, endPoint x: 220, endPoint y: 108, distance: 20.3
click at [220, 108] on div at bounding box center [233, 108] width 165 height 28
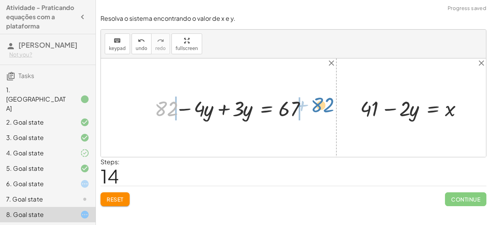
drag, startPoint x: 161, startPoint y: 106, endPoint x: 317, endPoint y: 102, distance: 155.5
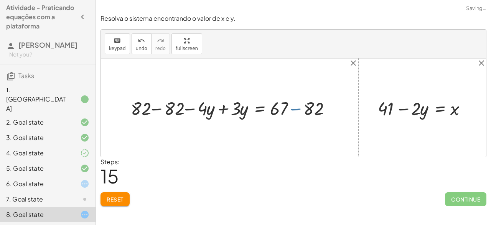
click at [291, 101] on div at bounding box center [233, 107] width 212 height 24
click at [297, 108] on div at bounding box center [233, 107] width 212 height 24
click at [154, 105] on div at bounding box center [219, 107] width 184 height 24
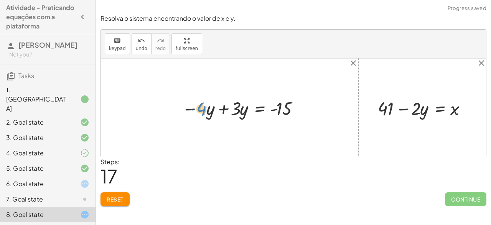
drag, startPoint x: 203, startPoint y: 107, endPoint x: 198, endPoint y: 107, distance: 5.0
click at [198, 107] on div at bounding box center [243, 107] width 130 height 24
click at [223, 109] on div at bounding box center [243, 107] width 130 height 24
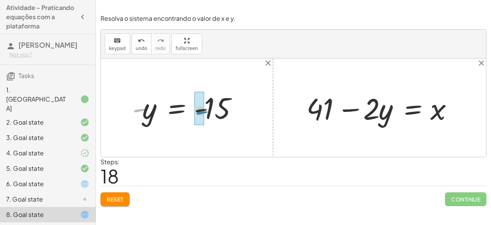
drag, startPoint x: 138, startPoint y: 106, endPoint x: 193, endPoint y: 114, distance: 55.5
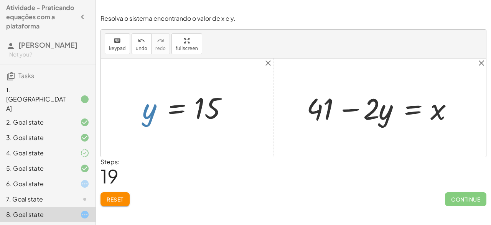
drag, startPoint x: 146, startPoint y: 107, endPoint x: 146, endPoint y: 112, distance: 4.6
click at [146, 112] on div at bounding box center [190, 107] width 103 height 37
drag, startPoint x: 146, startPoint y: 112, endPoint x: 382, endPoint y: 112, distance: 236.5
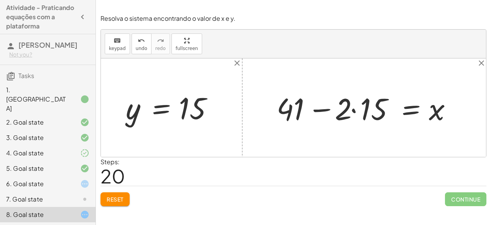
click at [319, 110] on div at bounding box center [367, 108] width 189 height 40
click at [355, 108] on div at bounding box center [367, 108] width 189 height 40
click at [355, 108] on div at bounding box center [380, 108] width 163 height 40
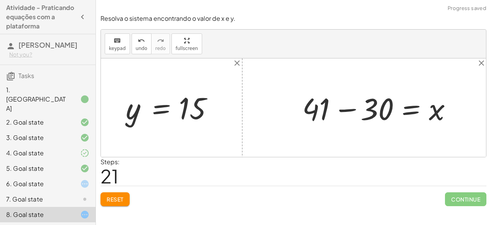
click at [355, 108] on div at bounding box center [380, 108] width 163 height 40
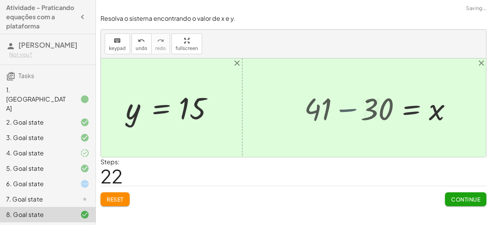
click at [355, 108] on div "+ x + · 2 · y = 41 + x − x + · 2 · y = + 41 − x + 0 + · 2 · y = + 41 − x · 2 · …" at bounding box center [406, 108] width 114 height 42
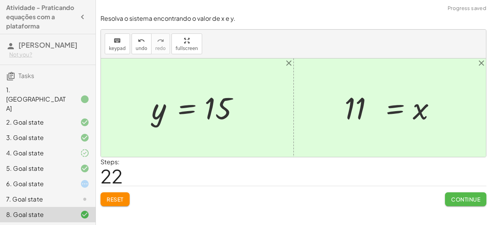
click at [476, 200] on span "Continue" at bounding box center [465, 198] width 29 height 7
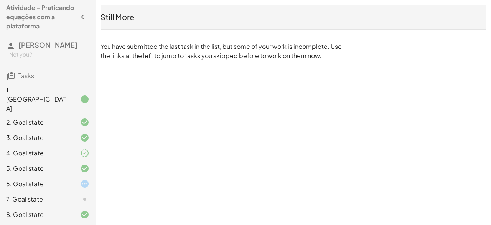
click at [26, 194] on div "7. Goal state" at bounding box center [37, 198] width 62 height 9
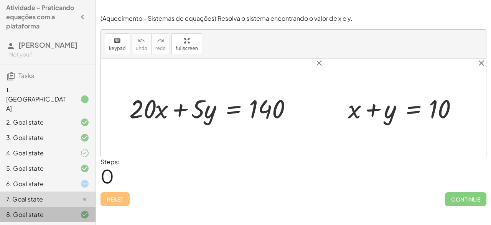
click at [33, 210] on div "8. Goal state" at bounding box center [37, 214] width 62 height 9
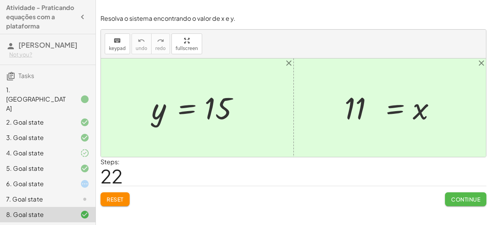
click at [458, 195] on span "Continue" at bounding box center [465, 198] width 29 height 7
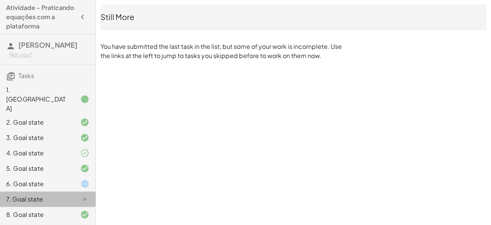
click at [70, 194] on div at bounding box center [78, 198] width 21 height 9
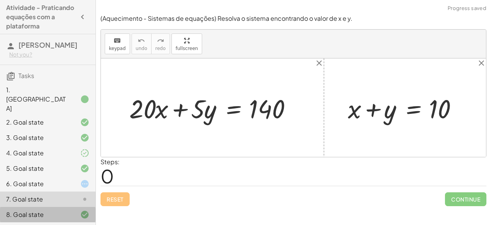
click at [63, 210] on div "8. Goal state" at bounding box center [37, 214] width 62 height 9
